Goal: Task Accomplishment & Management: Manage account settings

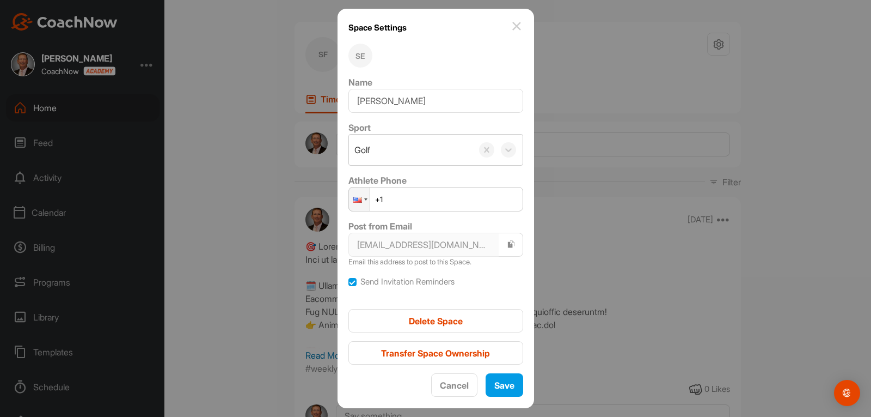
click at [510, 20] on img at bounding box center [516, 26] width 13 height 13
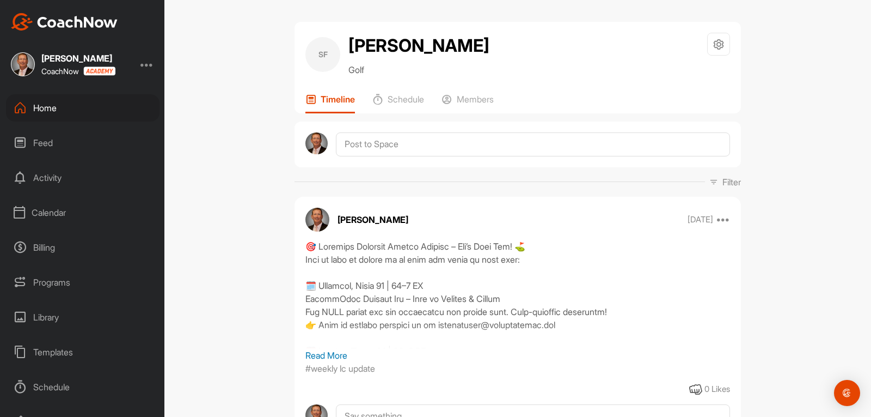
click at [45, 102] on div "Home" at bounding box center [83, 107] width 154 height 27
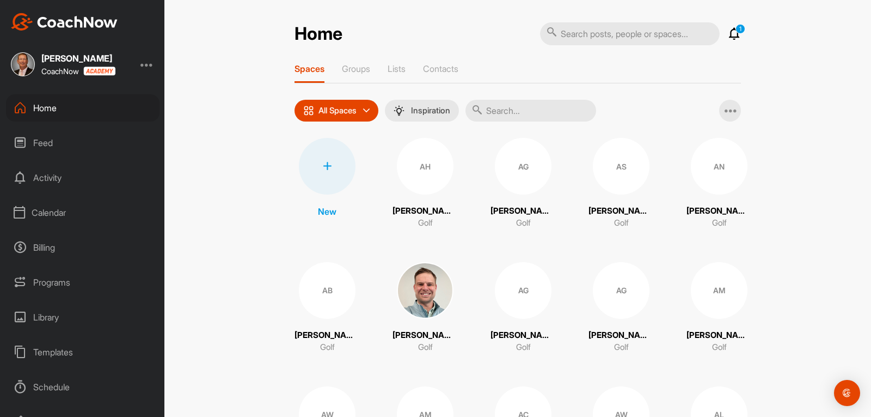
click at [729, 36] on icon at bounding box center [734, 33] width 13 height 13
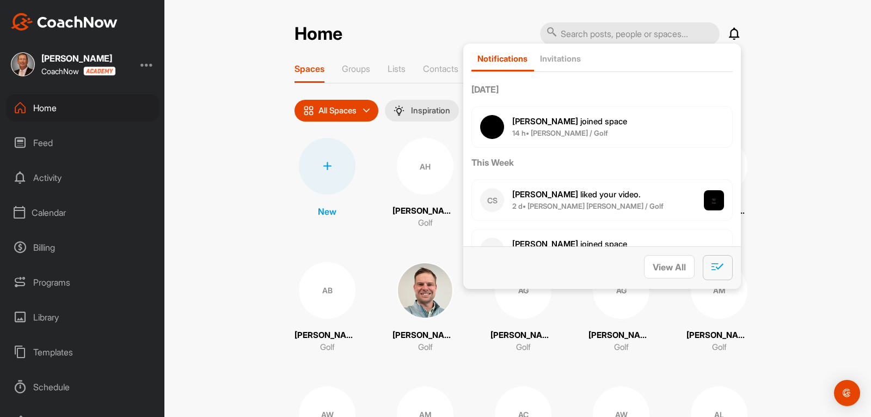
click at [712, 270] on icon "button" at bounding box center [718, 266] width 13 height 12
click at [230, 166] on div "Home Notifications Invitations [DATE] [PERSON_NAME] joined space 14 h • [PERSON…" at bounding box center [517, 208] width 707 height 417
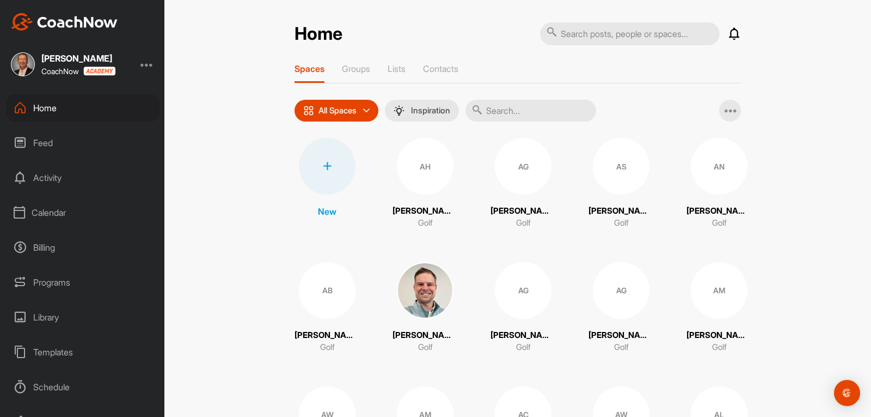
click at [60, 206] on div "Calendar" at bounding box center [83, 212] width 154 height 27
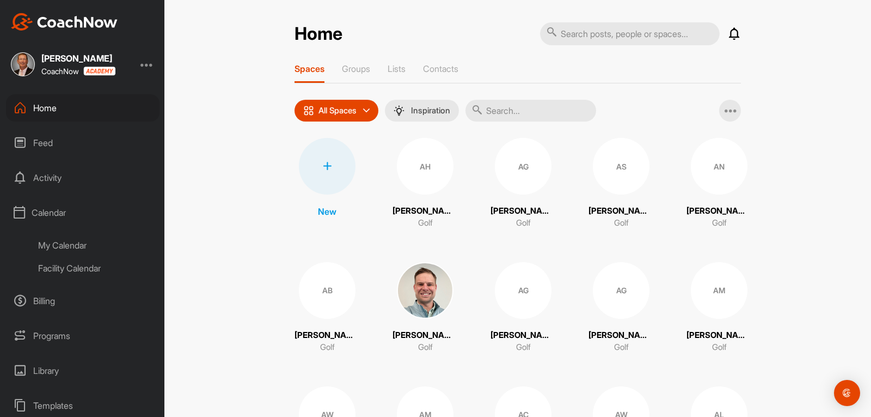
click at [69, 243] on div "My Calendar" at bounding box center [94, 245] width 129 height 23
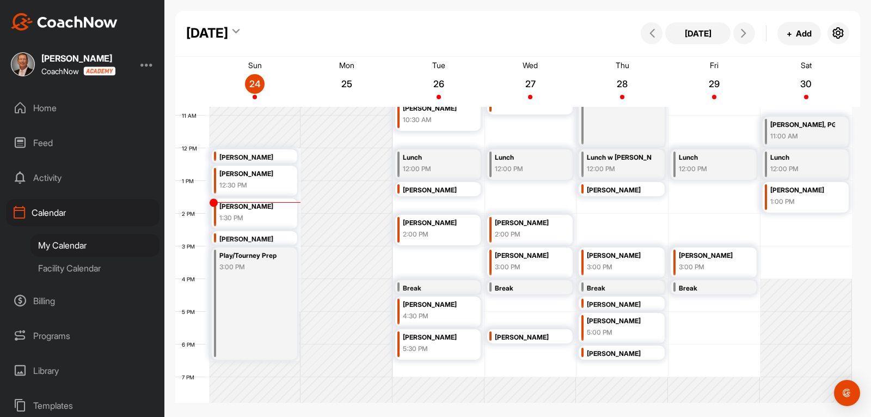
scroll to position [352, 0]
click at [44, 112] on div "Home" at bounding box center [83, 107] width 154 height 27
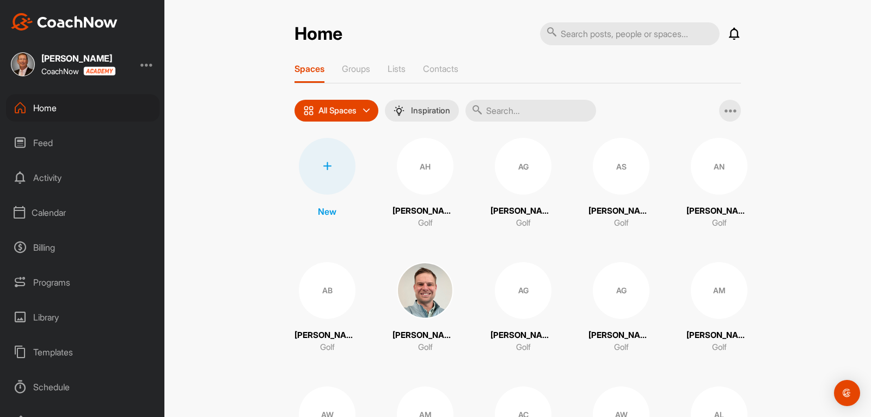
click at [502, 115] on input "text" at bounding box center [531, 111] width 131 height 22
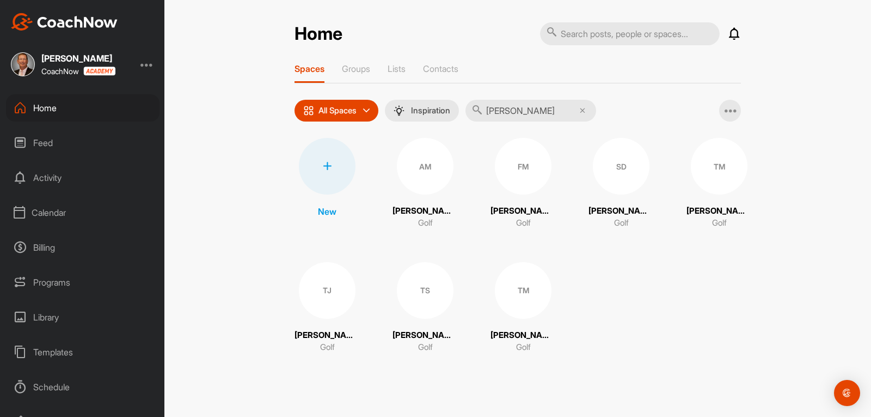
type input "[PERSON_NAME]"
click at [430, 190] on div "AM" at bounding box center [425, 166] width 57 height 57
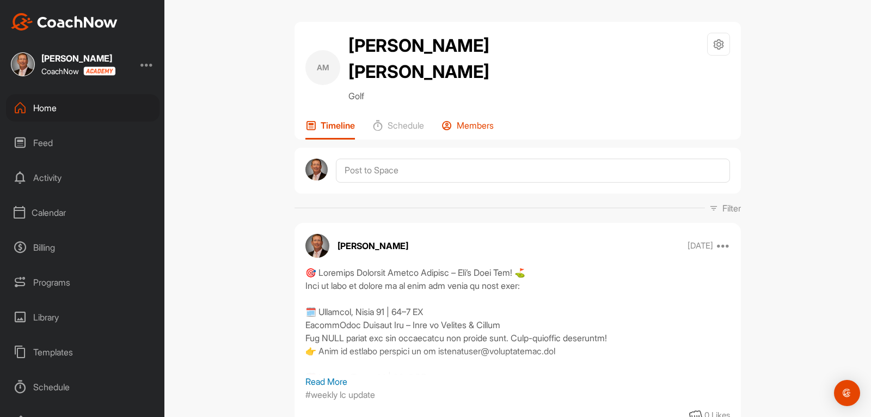
click at [472, 129] on p "Members" at bounding box center [475, 125] width 37 height 11
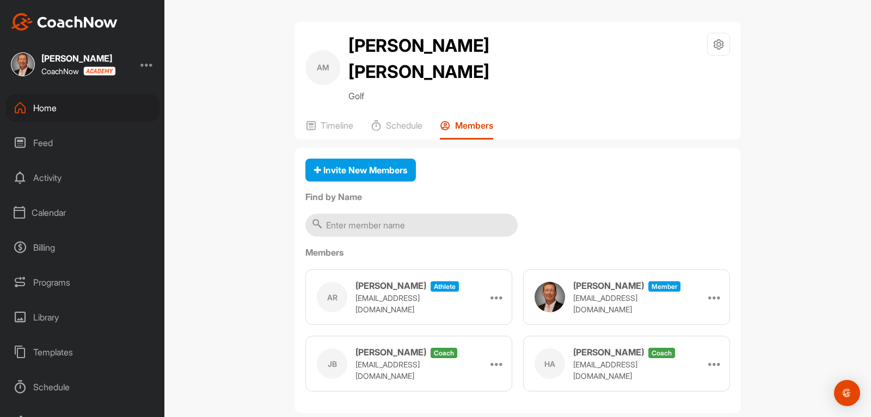
scroll to position [21, 0]
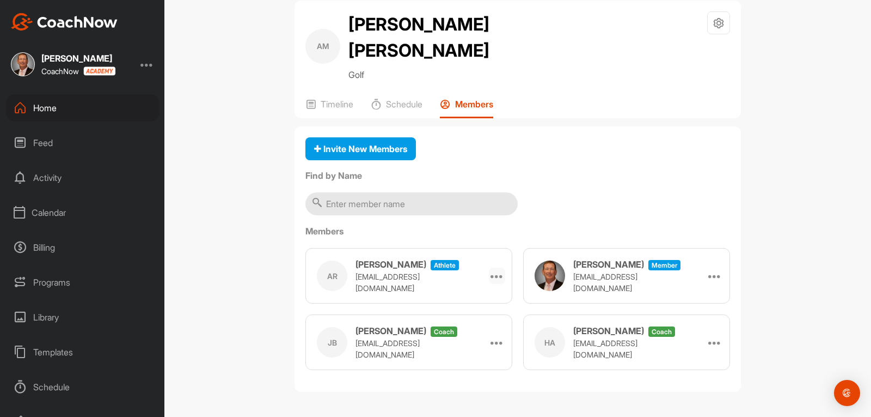
click at [494, 279] on icon at bounding box center [497, 275] width 13 height 13
drag, startPoint x: 434, startPoint y: 288, endPoint x: 351, endPoint y: 289, distance: 83.3
click at [351, 289] on div "AR [PERSON_NAME] athlete [EMAIL_ADDRESS][DOMAIN_NAME]" at bounding box center [391, 276] width 148 height 36
copy p "[EMAIL_ADDRESS][DOMAIN_NAME]"
click at [491, 278] on icon at bounding box center [497, 275] width 13 height 13
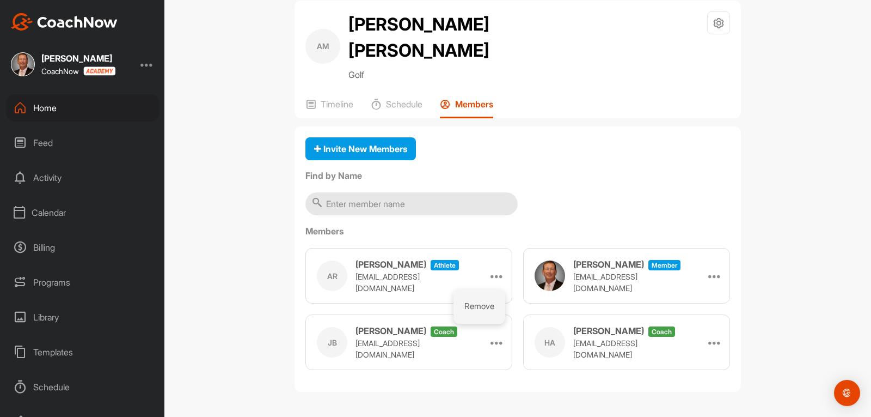
click at [474, 305] on li "Remove" at bounding box center [480, 306] width 52 height 34
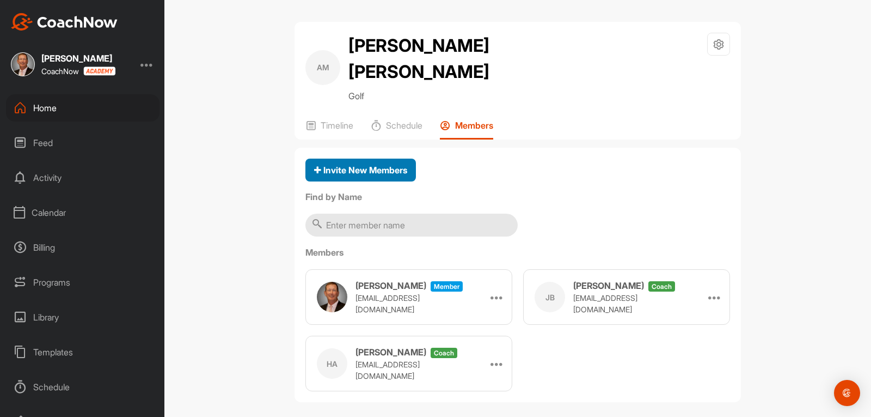
click at [386, 172] on span "Invite New Members" at bounding box center [360, 169] width 93 height 11
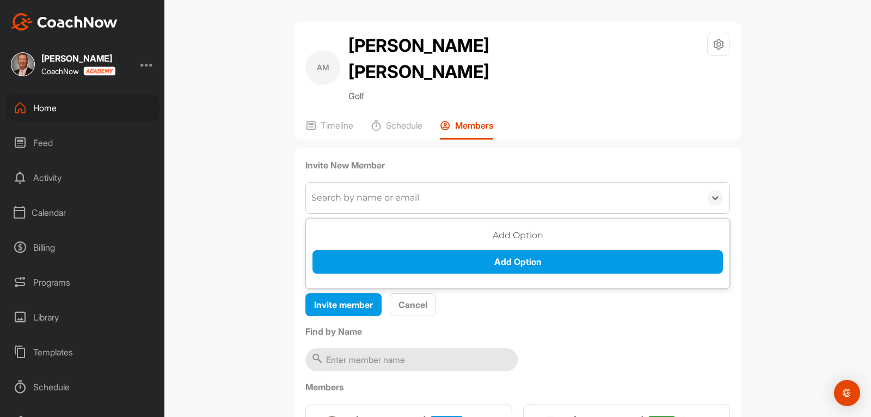
click at [352, 200] on div "Search by name or email" at bounding box center [365, 197] width 108 height 13
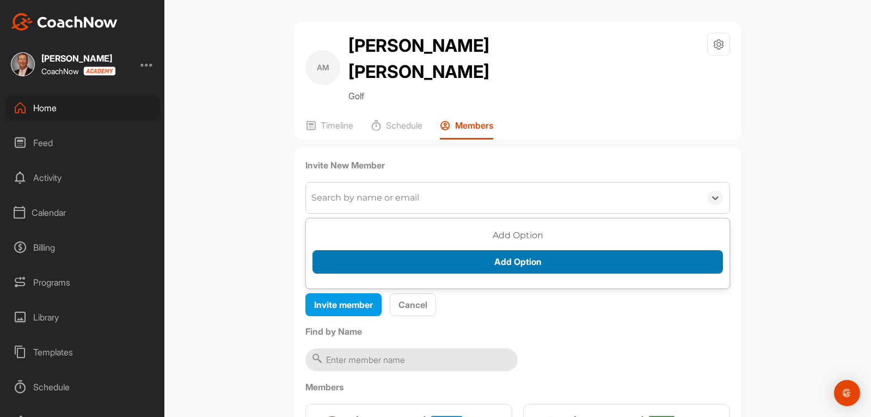
click at [454, 260] on button "Add Option" at bounding box center [518, 261] width 411 height 23
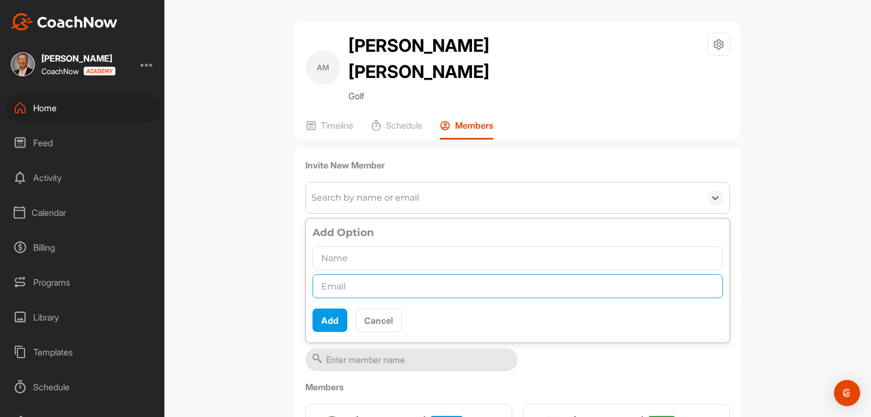
paste input "[EMAIL_ADDRESS][DOMAIN_NAME]"
type input "[EMAIL_ADDRESS][DOMAIN_NAME]"
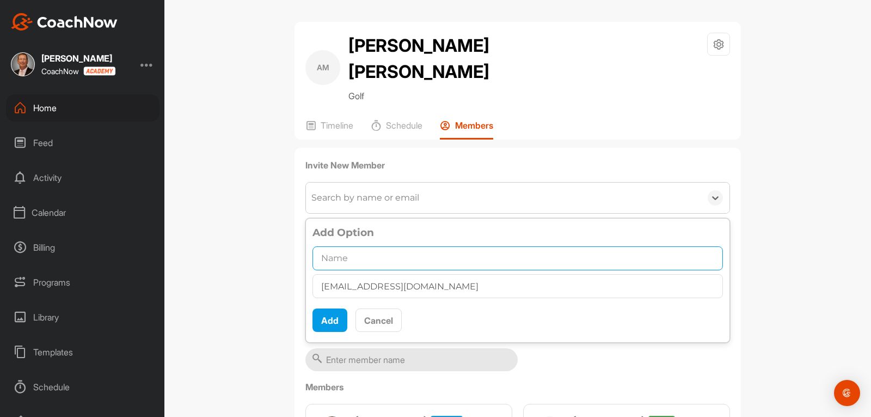
click at [368, 259] on input "text" at bounding box center [518, 258] width 411 height 24
type input "[PERSON_NAME]"
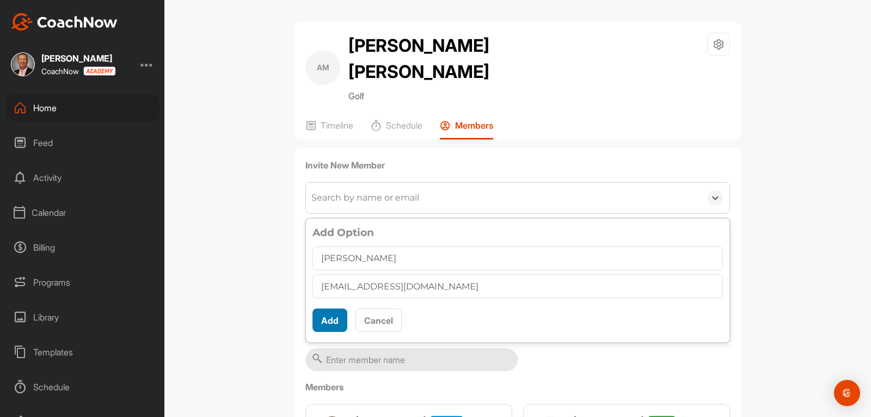
scroll to position [6, 0]
click at [320, 323] on button "Add" at bounding box center [330, 319] width 35 height 23
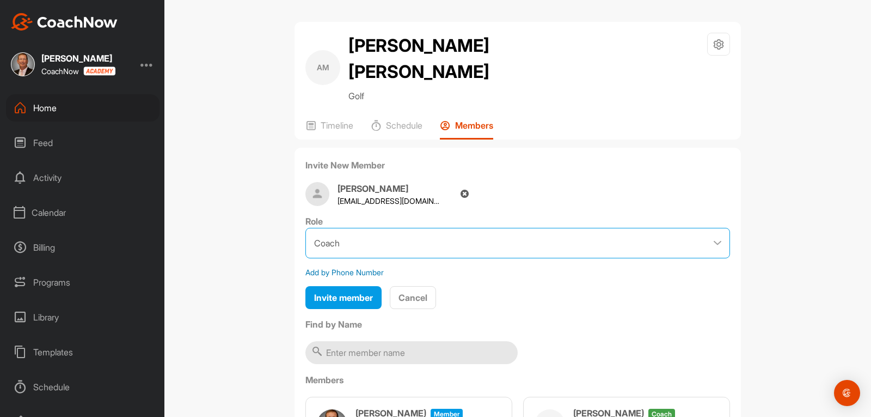
click at [347, 246] on select "Coach Member" at bounding box center [517, 243] width 425 height 30
select select "contributor"
click at [305, 228] on select "Coach Member" at bounding box center [517, 243] width 425 height 30
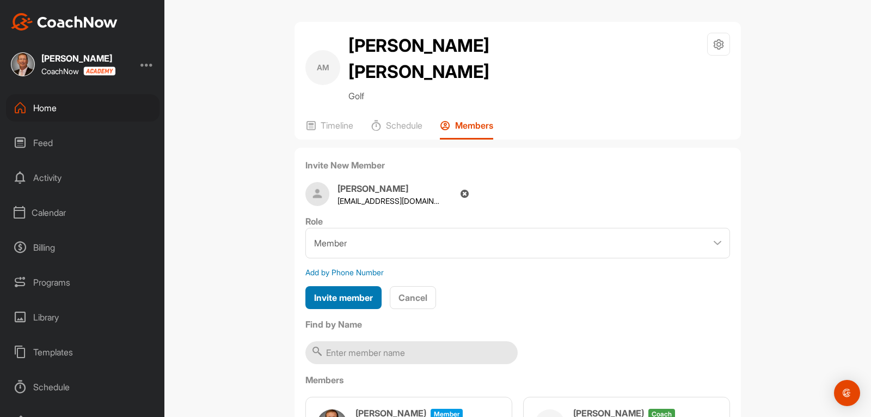
click at [343, 298] on span "Invite member" at bounding box center [343, 297] width 59 height 11
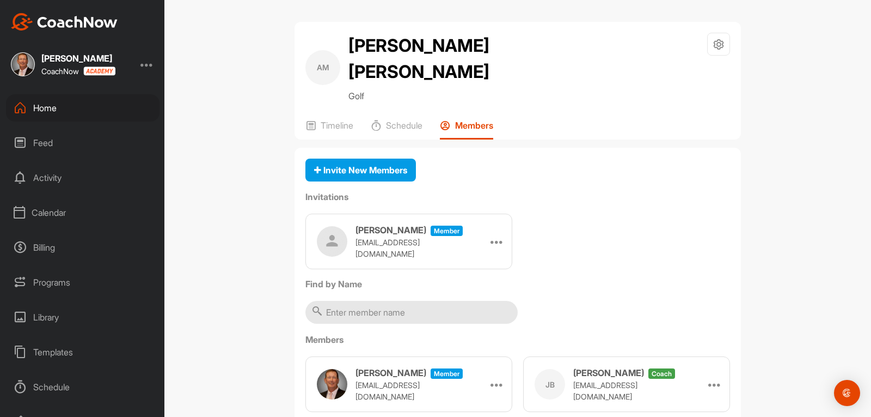
click at [50, 107] on div "Home" at bounding box center [83, 107] width 154 height 27
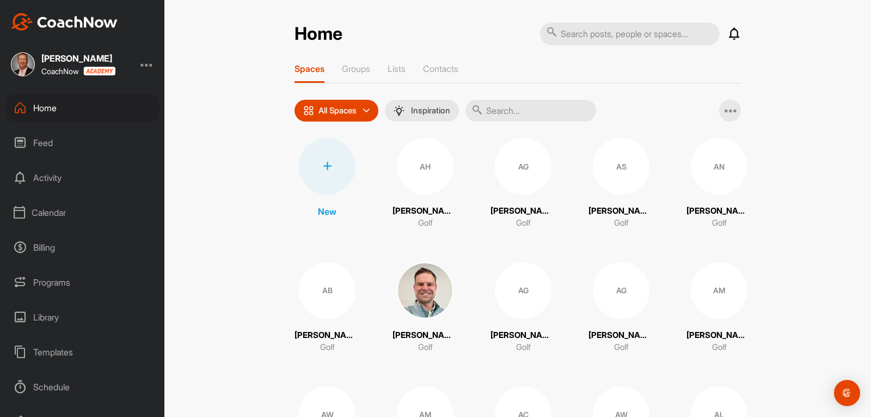
click at [497, 112] on input "text" at bounding box center [531, 111] width 131 height 22
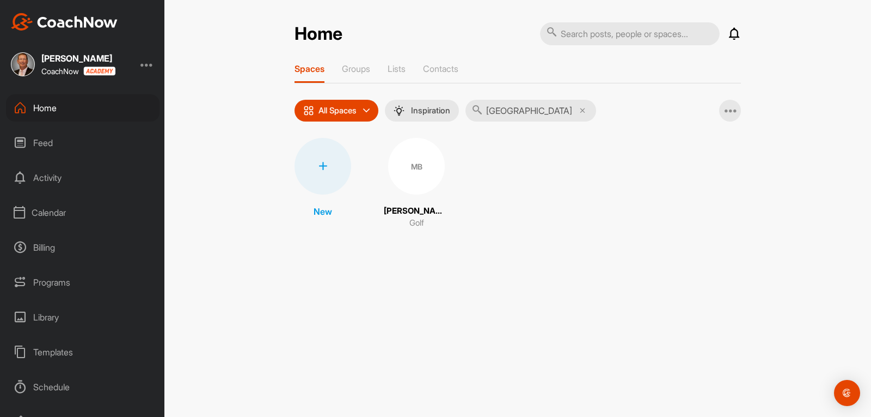
type input "[GEOGRAPHIC_DATA]"
click at [423, 198] on div "MB [PERSON_NAME] Golf" at bounding box center [416, 183] width 65 height 91
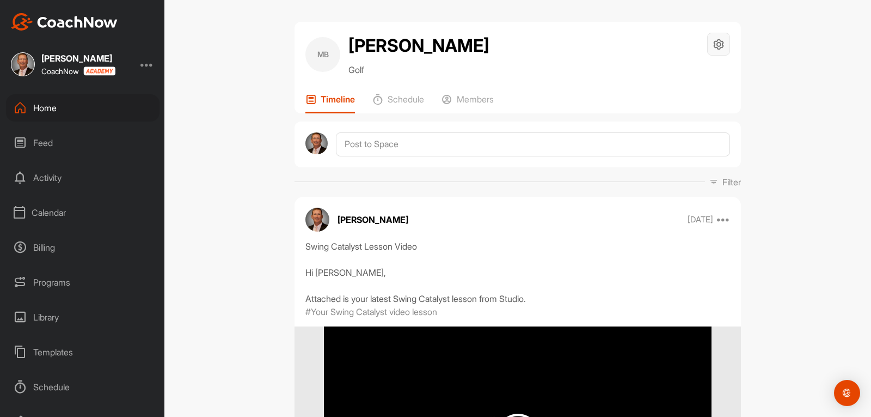
click at [713, 47] on icon at bounding box center [719, 44] width 13 height 13
click at [664, 76] on li "Space Settings" at bounding box center [686, 75] width 89 height 35
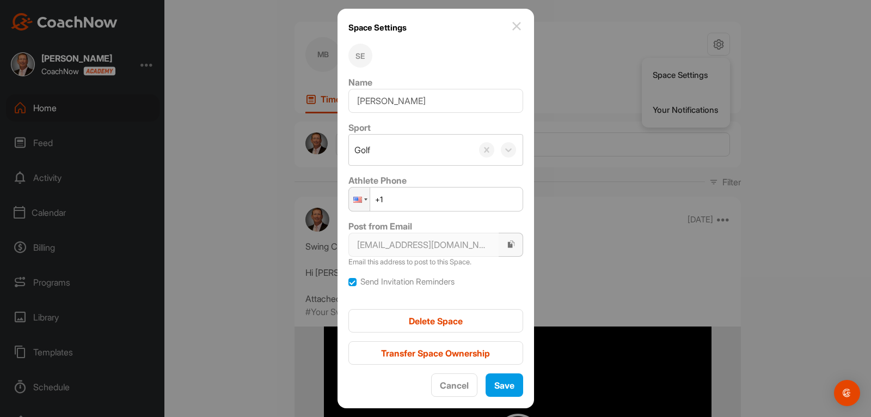
click at [507, 250] on div "button" at bounding box center [511, 244] width 8 height 13
click at [515, 28] on img at bounding box center [516, 26] width 13 height 13
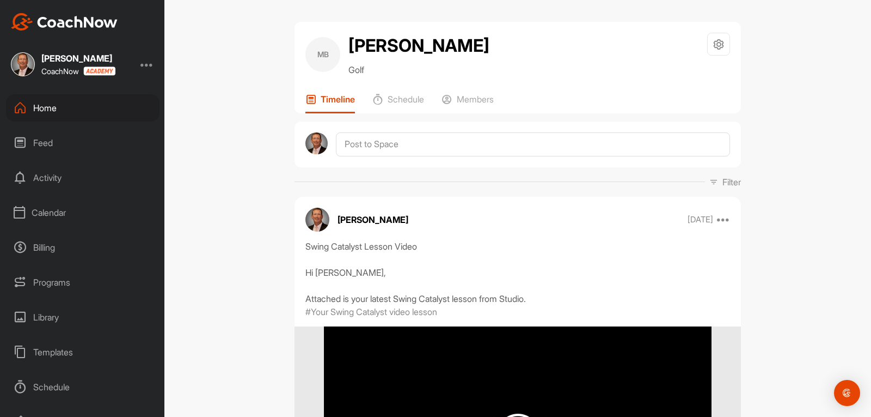
click at [47, 109] on div "Home" at bounding box center [83, 107] width 154 height 27
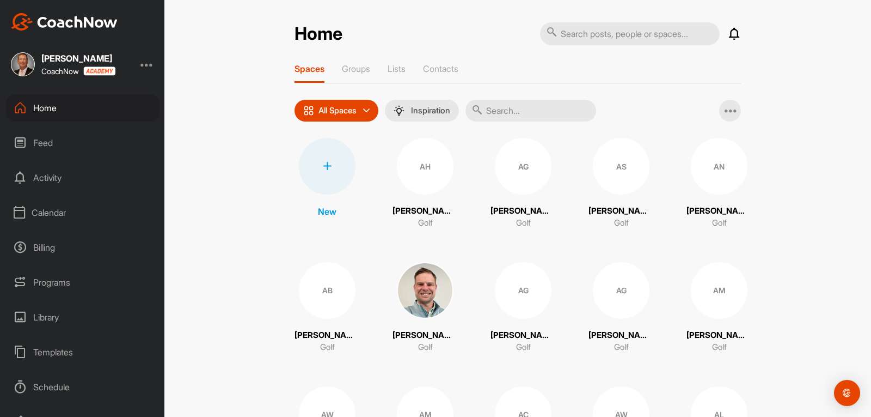
click at [45, 145] on div "Feed" at bounding box center [83, 142] width 154 height 27
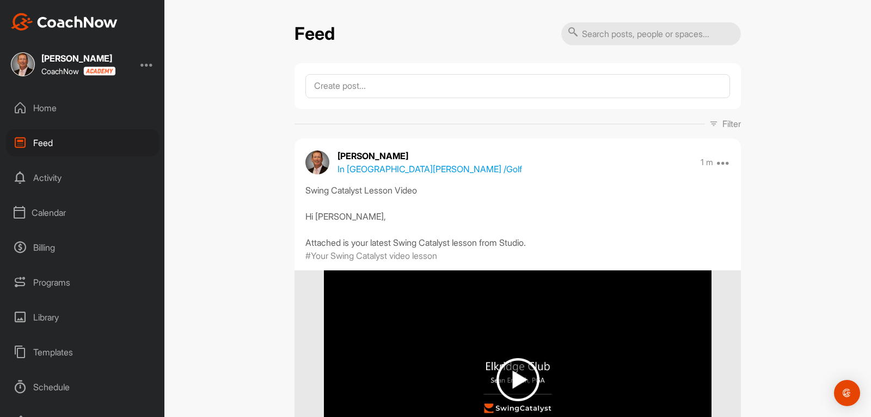
click at [53, 110] on div "Home" at bounding box center [83, 107] width 154 height 27
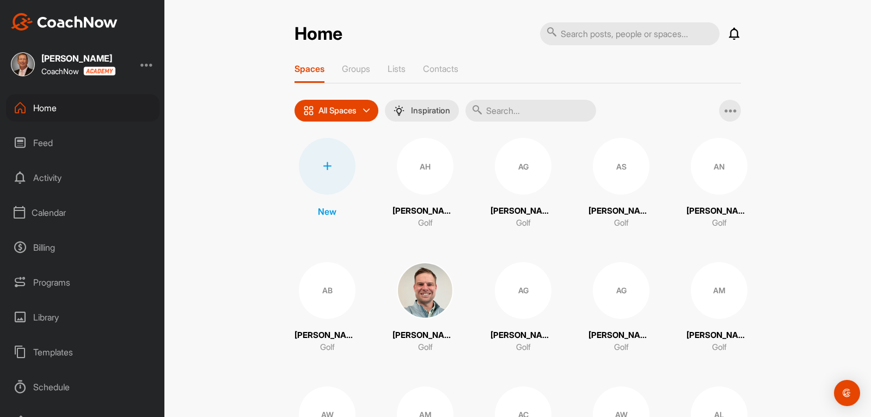
click at [532, 112] on input "text" at bounding box center [531, 111] width 131 height 22
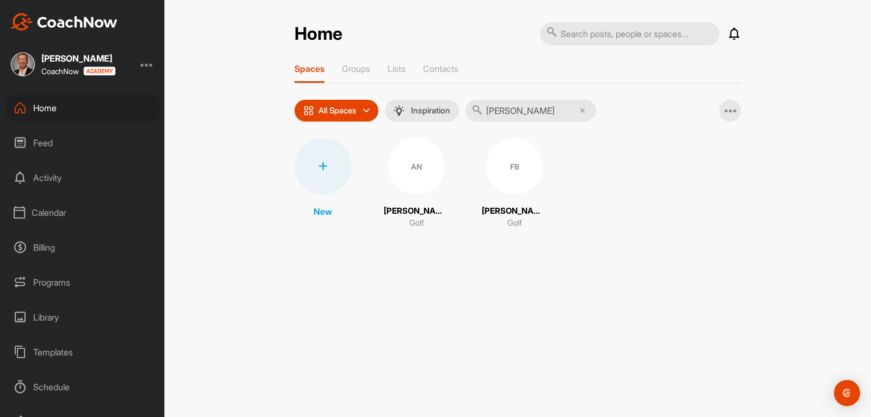
type input "[PERSON_NAME]"
click at [408, 195] on div "AN [PERSON_NAME][GEOGRAPHIC_DATA]" at bounding box center [416, 183] width 65 height 91
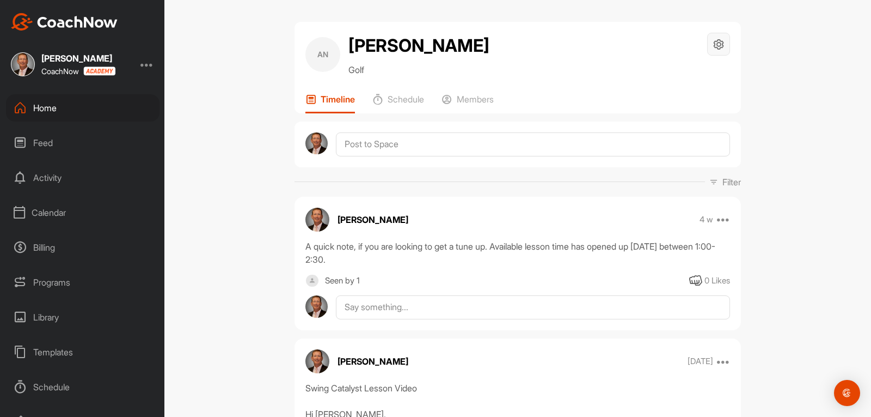
click at [716, 48] on icon at bounding box center [719, 44] width 13 height 13
click at [683, 80] on li "Space Settings" at bounding box center [686, 75] width 89 height 35
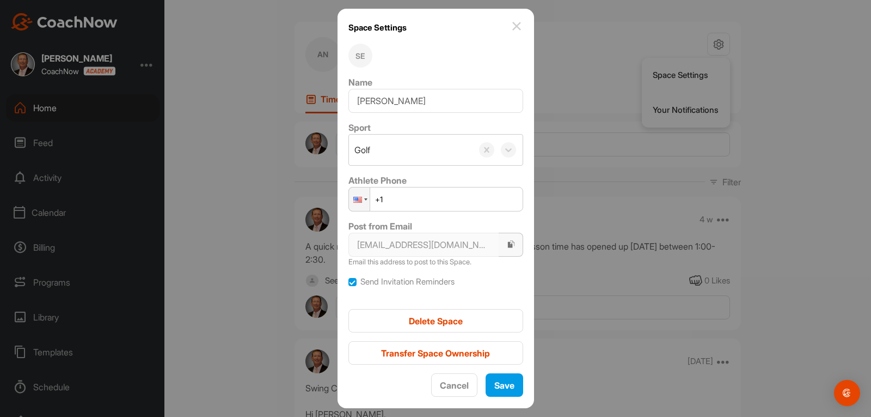
click at [510, 241] on icon "button" at bounding box center [511, 244] width 9 height 9
click at [510, 28] on img at bounding box center [516, 26] width 13 height 13
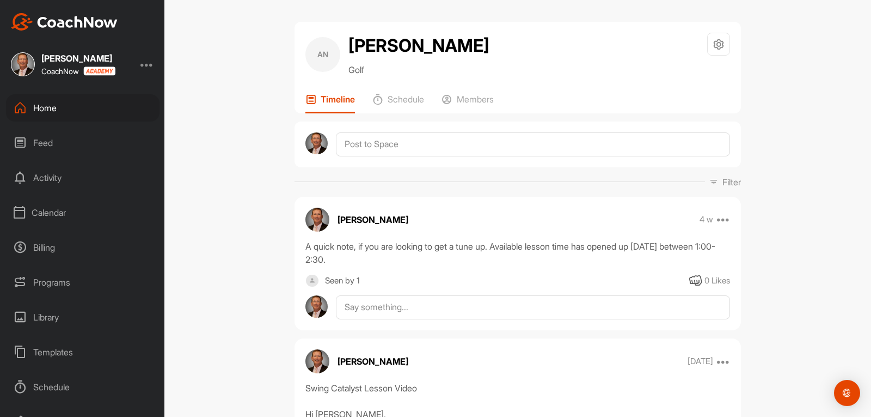
click at [44, 217] on div "Calendar" at bounding box center [83, 212] width 154 height 27
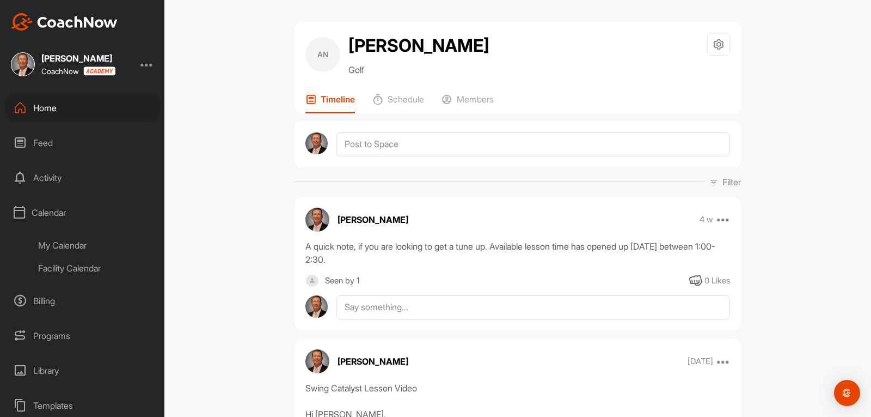
click at [79, 247] on div "My Calendar" at bounding box center [94, 245] width 129 height 23
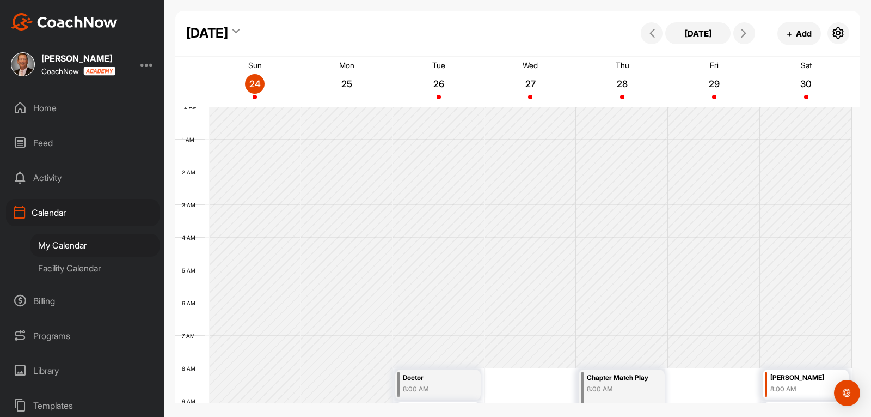
scroll to position [188, 0]
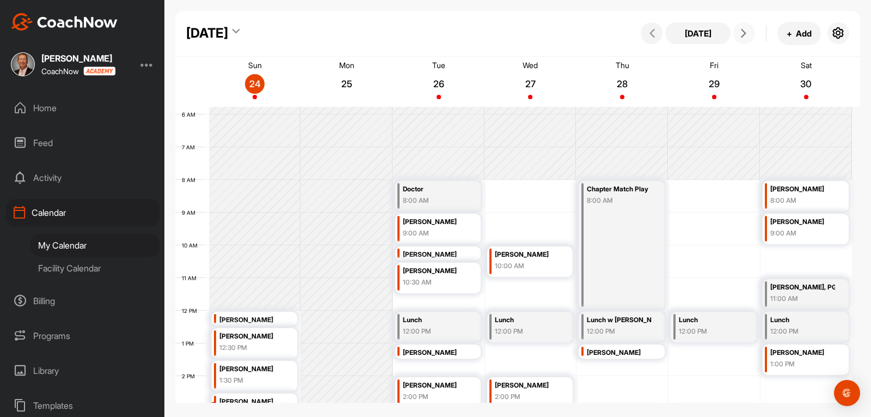
click at [745, 35] on icon at bounding box center [743, 33] width 9 height 9
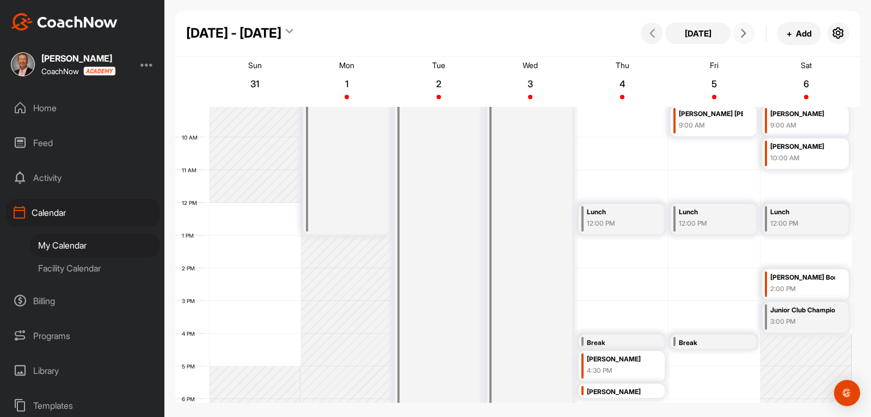
scroll to position [297, 0]
click at [743, 36] on icon at bounding box center [743, 33] width 9 height 9
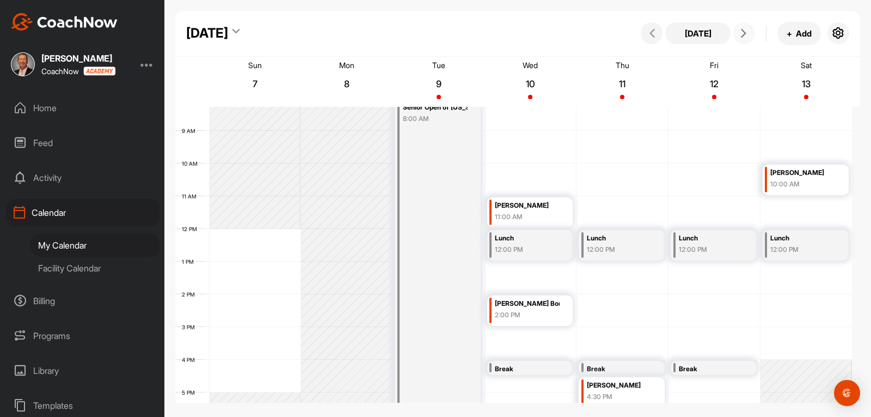
scroll to position [243, 0]
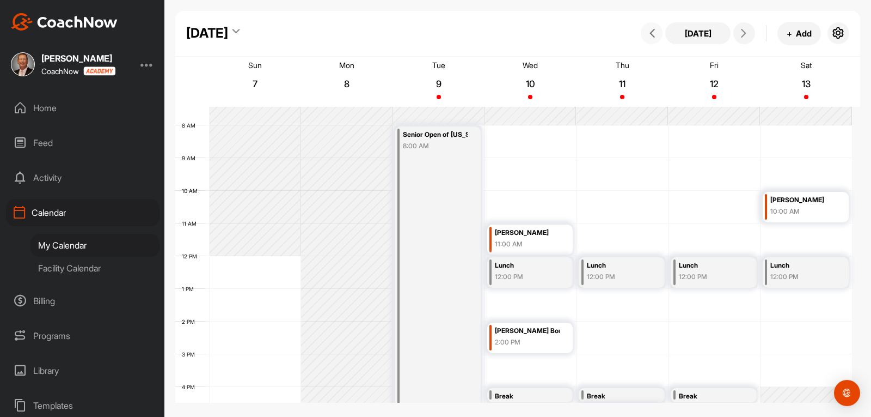
click at [652, 37] on icon at bounding box center [652, 33] width 9 height 9
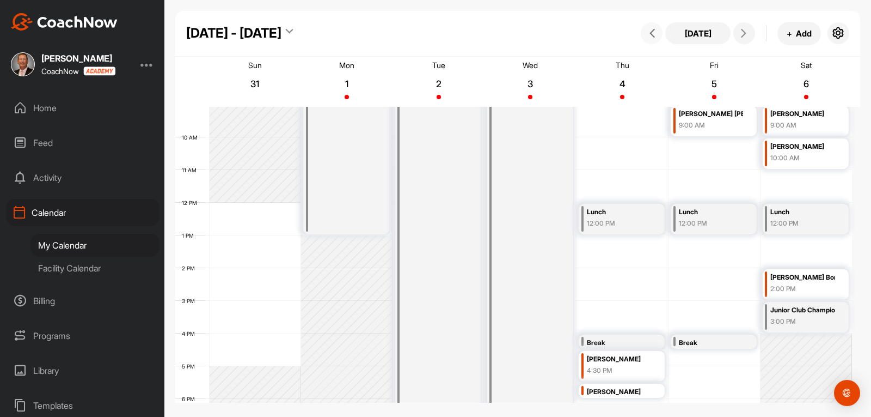
scroll to position [297, 0]
click at [744, 36] on icon at bounding box center [743, 33] width 9 height 9
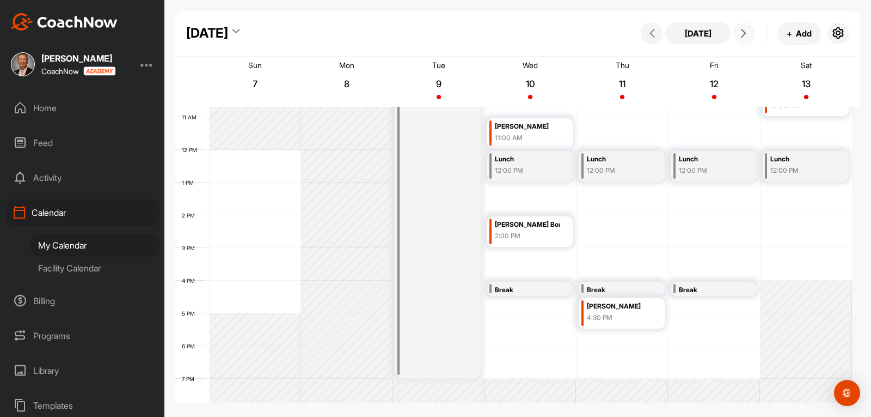
scroll to position [352, 0]
click at [48, 106] on div "Home" at bounding box center [83, 107] width 154 height 27
